Goal: Use online tool/utility

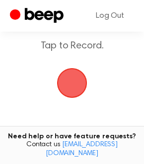
scroll to position [67, 0]
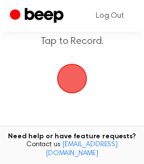
click at [76, 77] on span "button" at bounding box center [72, 79] width 30 height 30
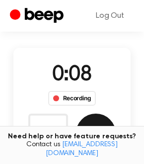
click at [98, 127] on button "Save" at bounding box center [96, 134] width 40 height 40
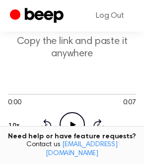
click at [74, 122] on icon "Play Audio" at bounding box center [71, 124] width 25 height 25
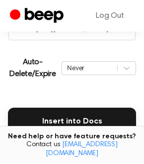
scroll to position [208, 0]
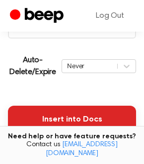
click at [93, 117] on button "Insert into Docs" at bounding box center [72, 120] width 128 height 28
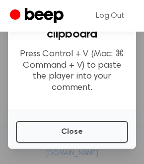
scroll to position [38, 0]
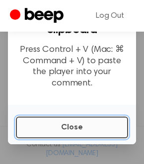
click at [80, 123] on button "Close" at bounding box center [72, 128] width 112 height 22
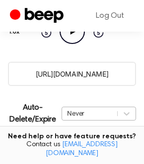
scroll to position [156, 0]
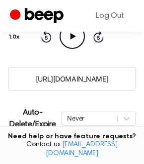
click at [118, 88] on input "https://beep.audio/32FpA3c" at bounding box center [72, 79] width 128 height 24
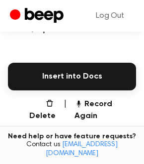
scroll to position [248, 0]
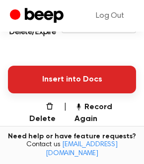
click at [110, 79] on button "Insert into Docs" at bounding box center [72, 80] width 128 height 28
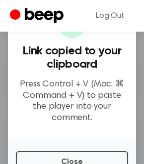
scroll to position [0, 0]
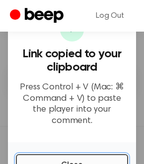
click at [102, 159] on button "Close" at bounding box center [72, 165] width 112 height 22
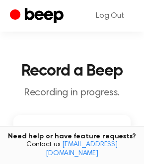
scroll to position [42, 0]
